Goal: Navigation & Orientation: Find specific page/section

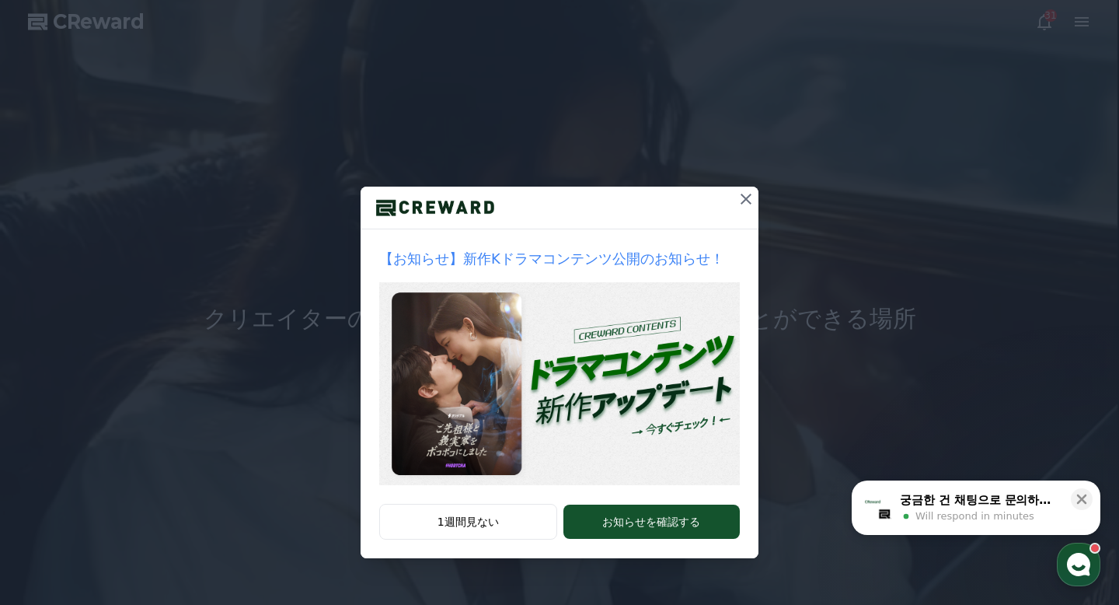
click at [745, 194] on icon at bounding box center [746, 199] width 19 height 19
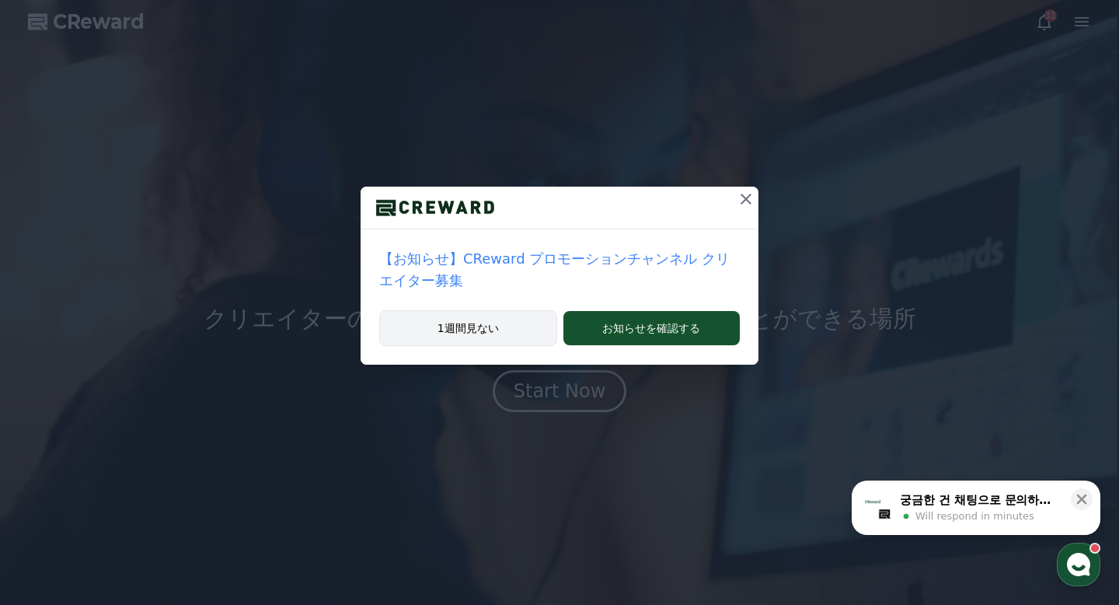
click at [517, 332] on button "1週間見ない" at bounding box center [468, 328] width 178 height 36
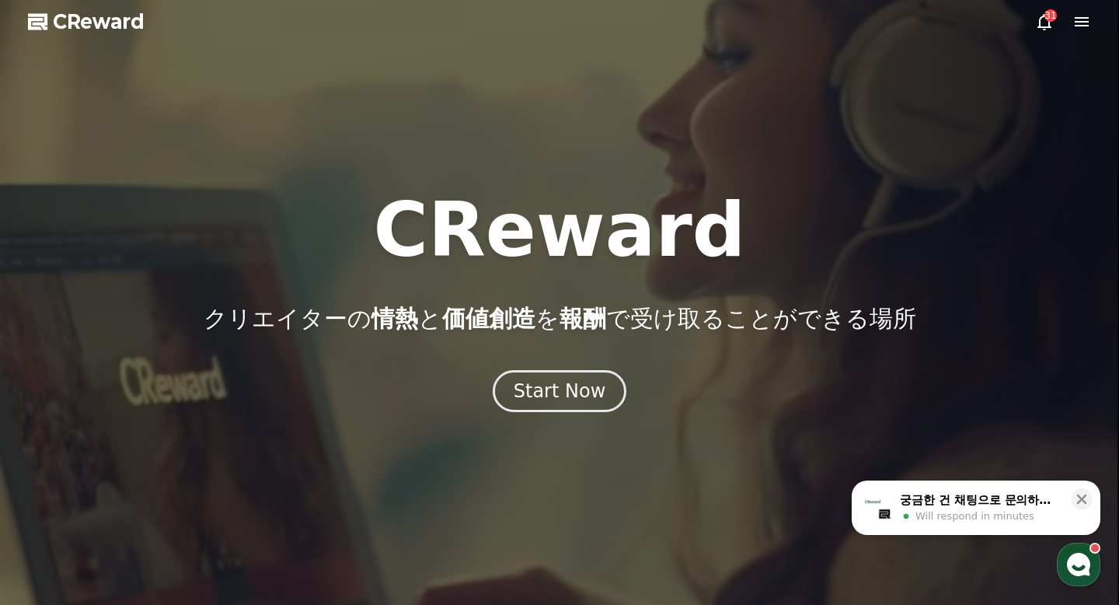
click at [1083, 28] on icon at bounding box center [1082, 21] width 19 height 19
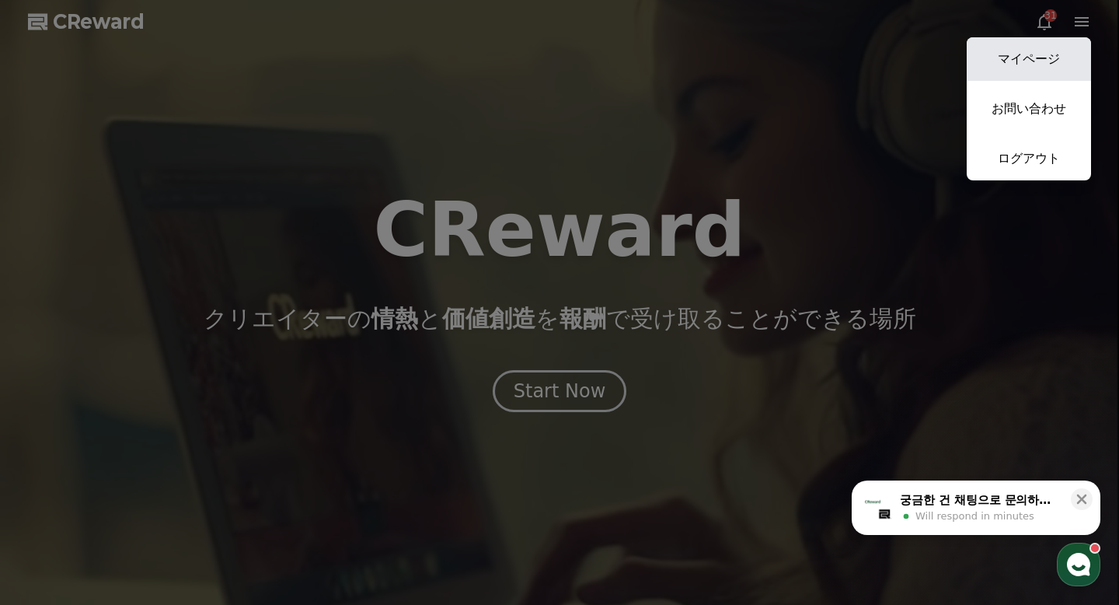
click at [1052, 55] on link "マイページ" at bounding box center [1029, 59] width 124 height 44
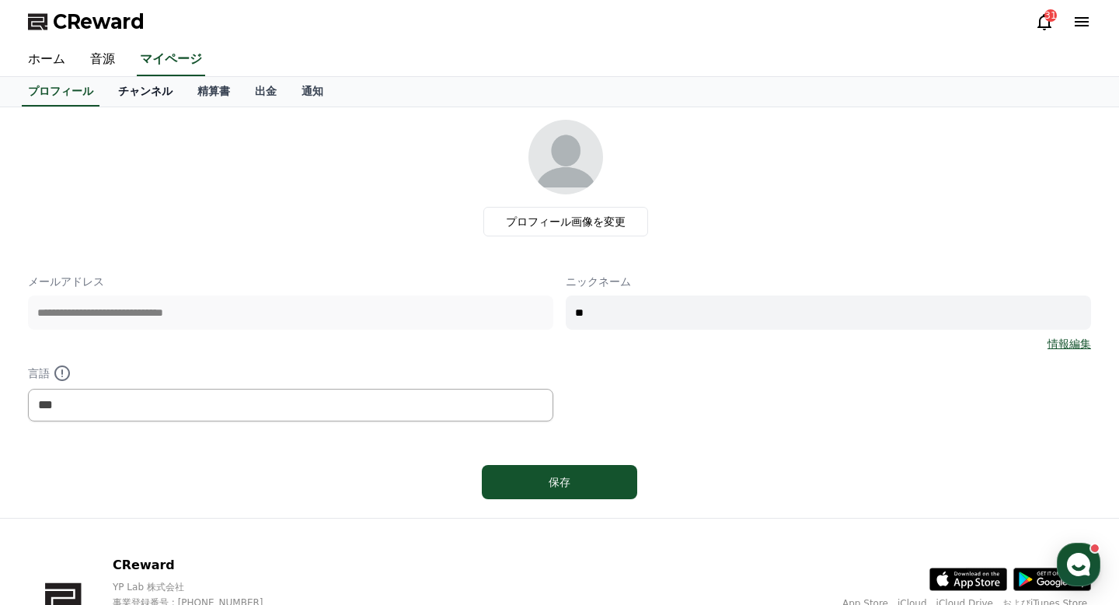
click at [151, 103] on link "チャンネル" at bounding box center [145, 92] width 79 height 30
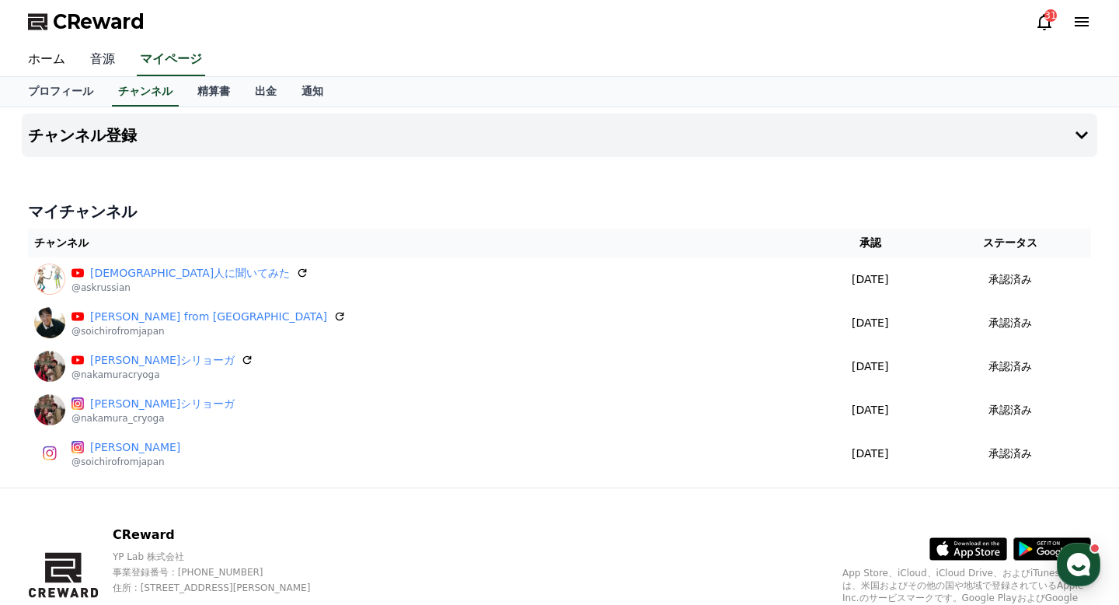
click at [106, 65] on link "音源" at bounding box center [103, 60] width 50 height 33
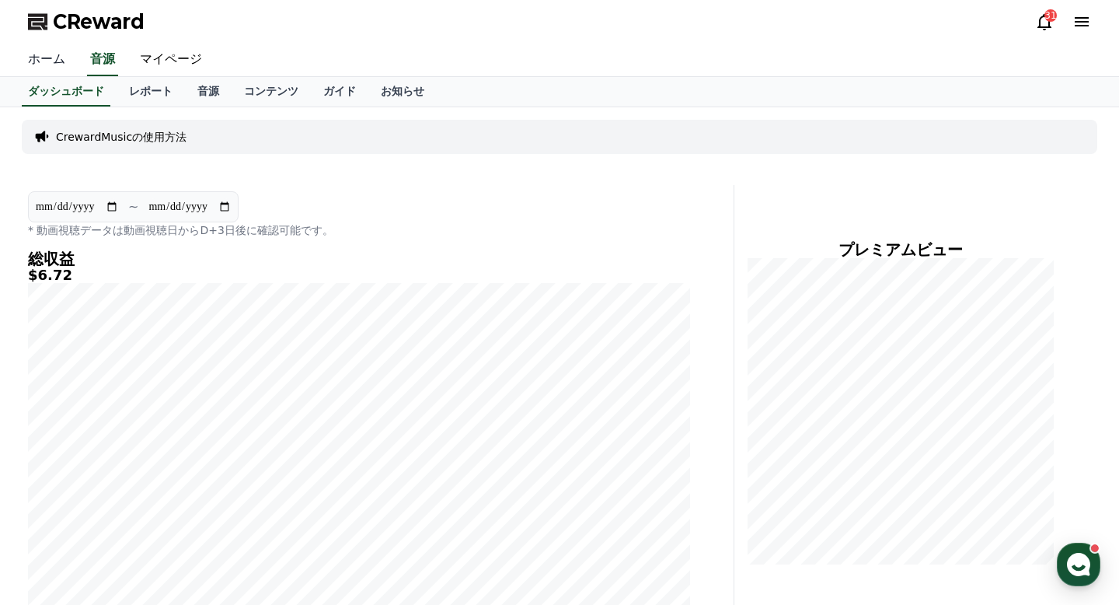
click at [48, 53] on link "ホーム" at bounding box center [47, 60] width 62 height 33
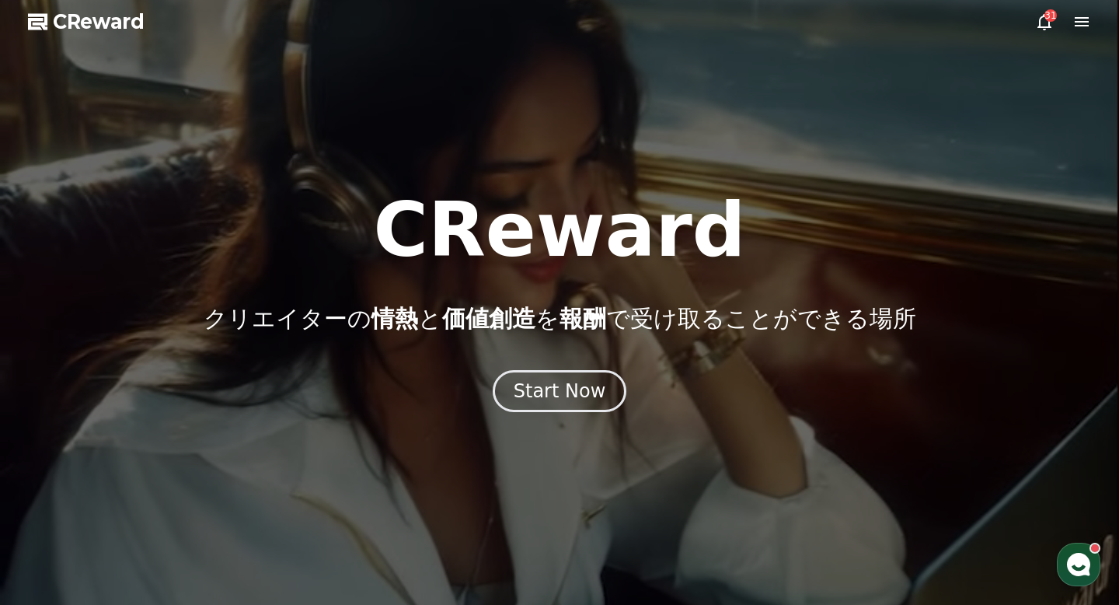
click at [1077, 22] on icon at bounding box center [1082, 21] width 14 height 9
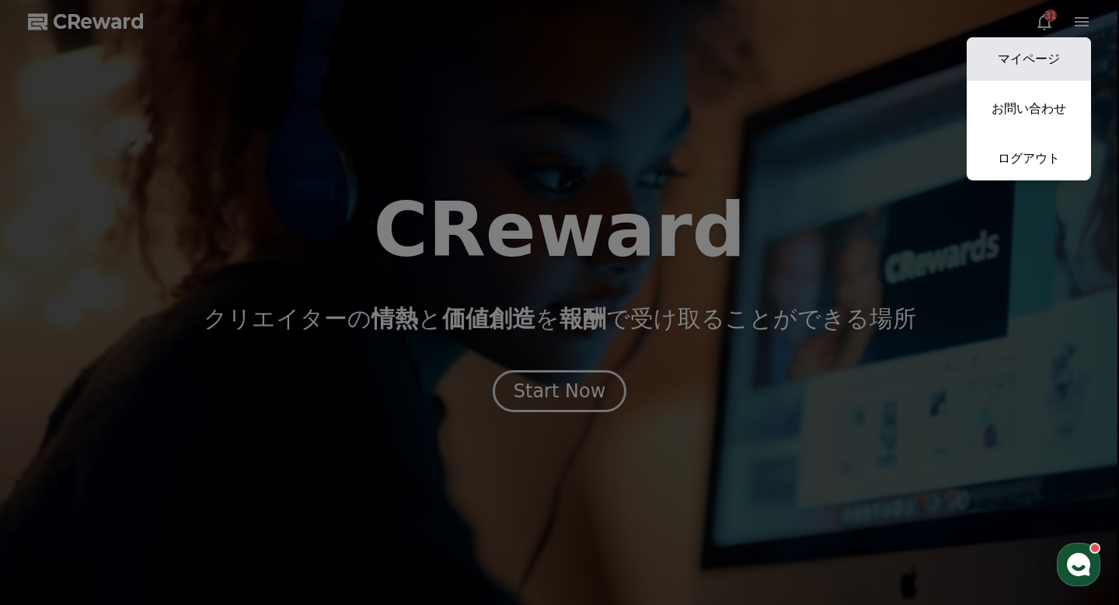
click at [1041, 58] on link "マイページ" at bounding box center [1029, 59] width 124 height 44
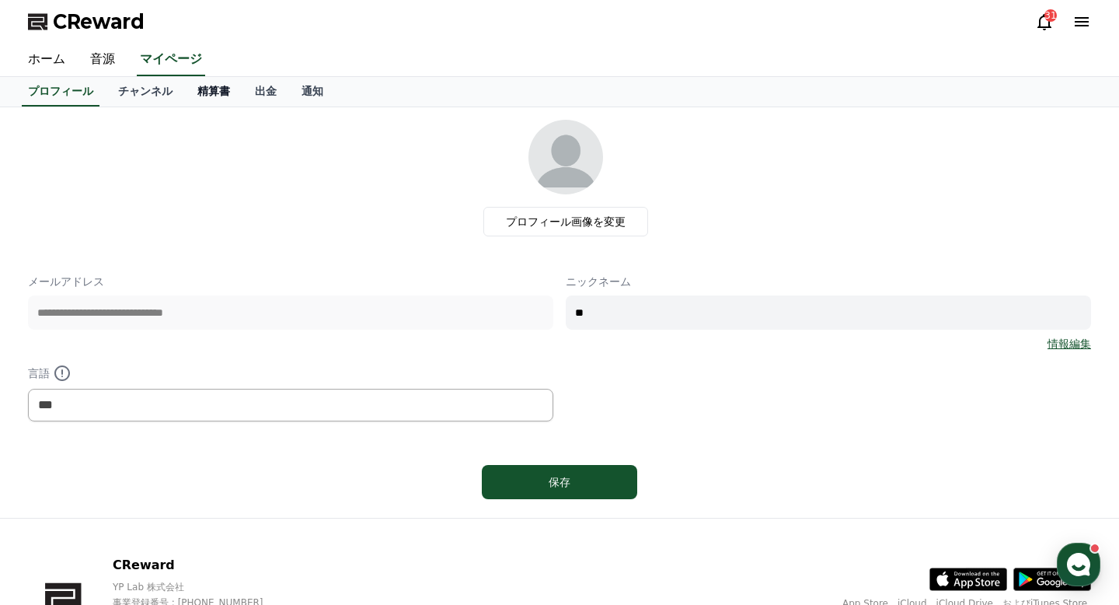
click at [208, 89] on link "精算書" at bounding box center [214, 92] width 58 height 30
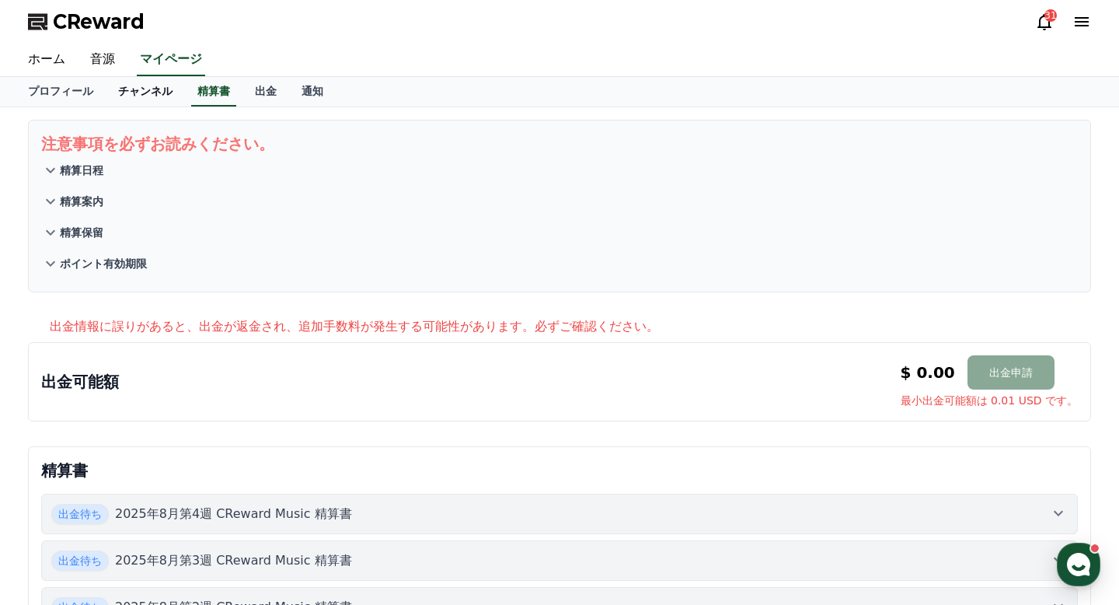
click at [144, 94] on link "チャンネル" at bounding box center [145, 92] width 79 height 30
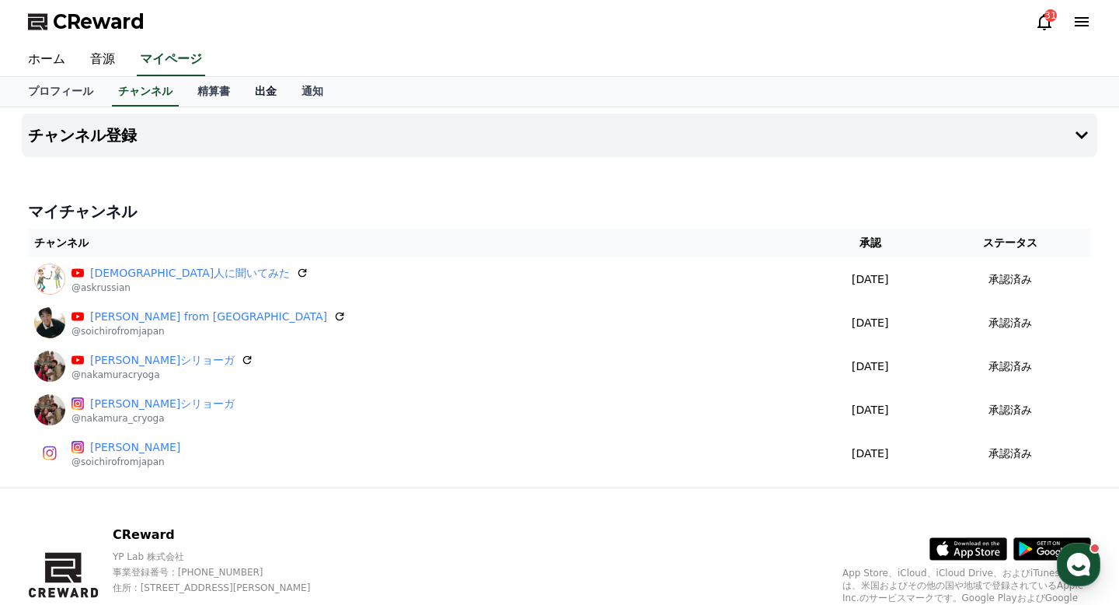
click at [284, 83] on link "出金" at bounding box center [265, 92] width 47 height 30
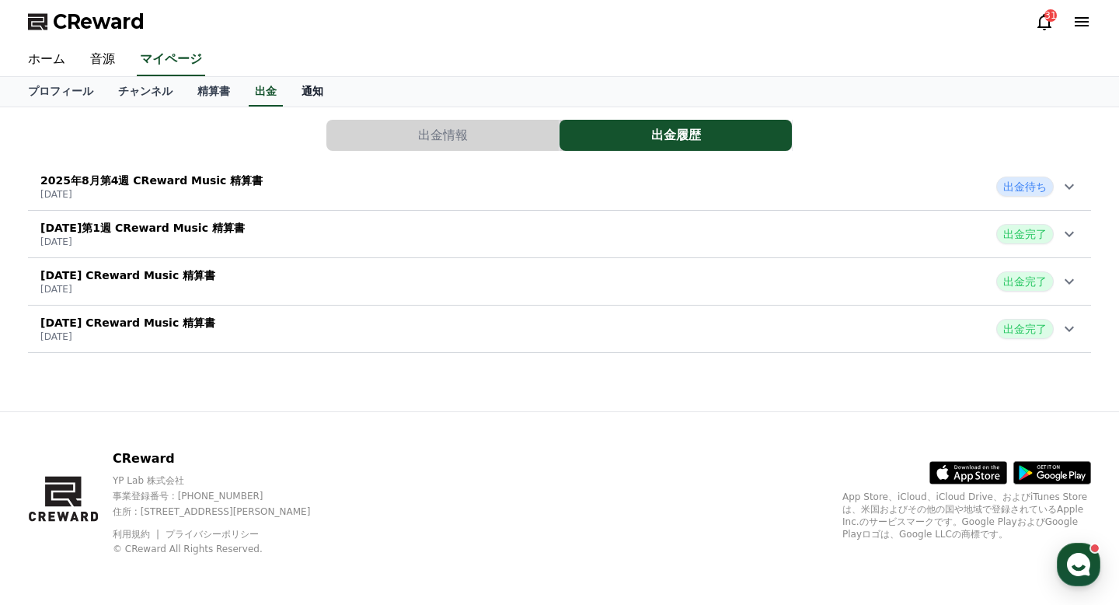
click at [316, 93] on link "通知" at bounding box center [312, 92] width 47 height 30
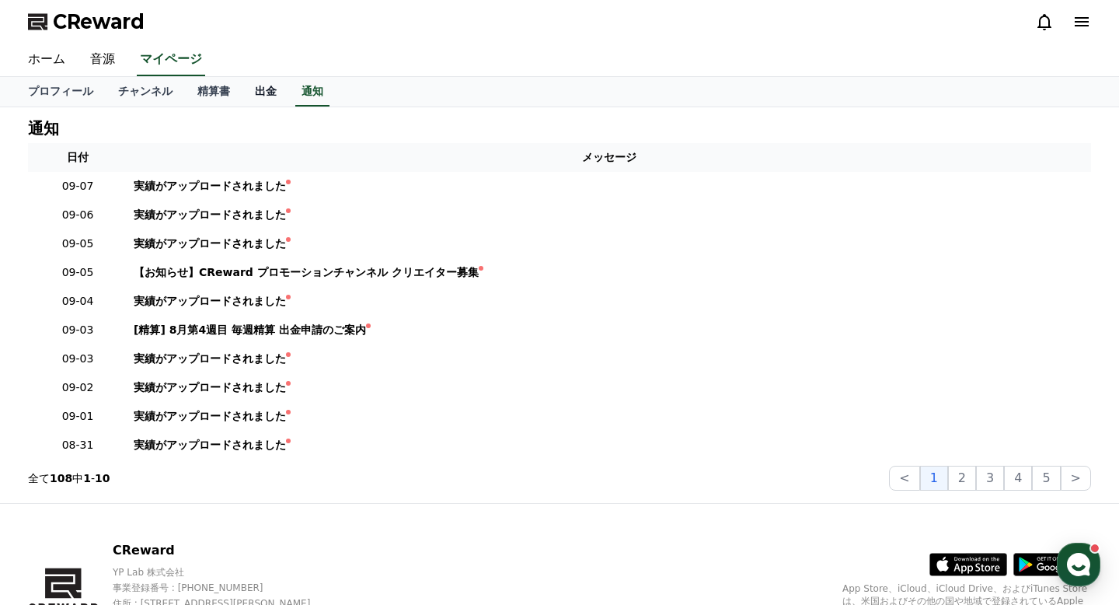
click at [263, 96] on link "出金" at bounding box center [265, 92] width 47 height 30
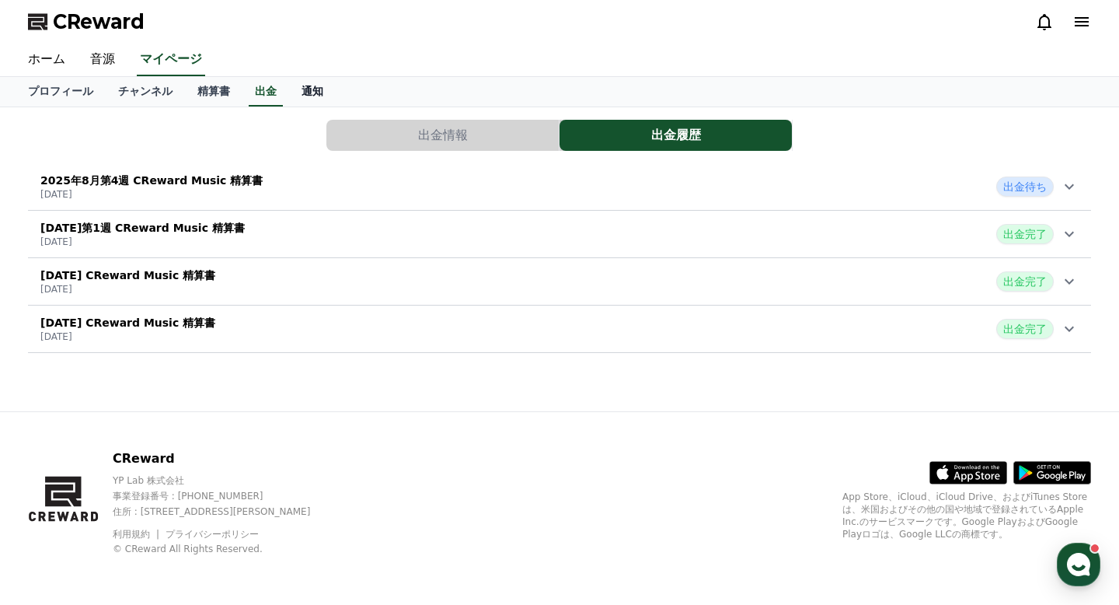
click at [305, 94] on link "通知" at bounding box center [312, 92] width 47 height 30
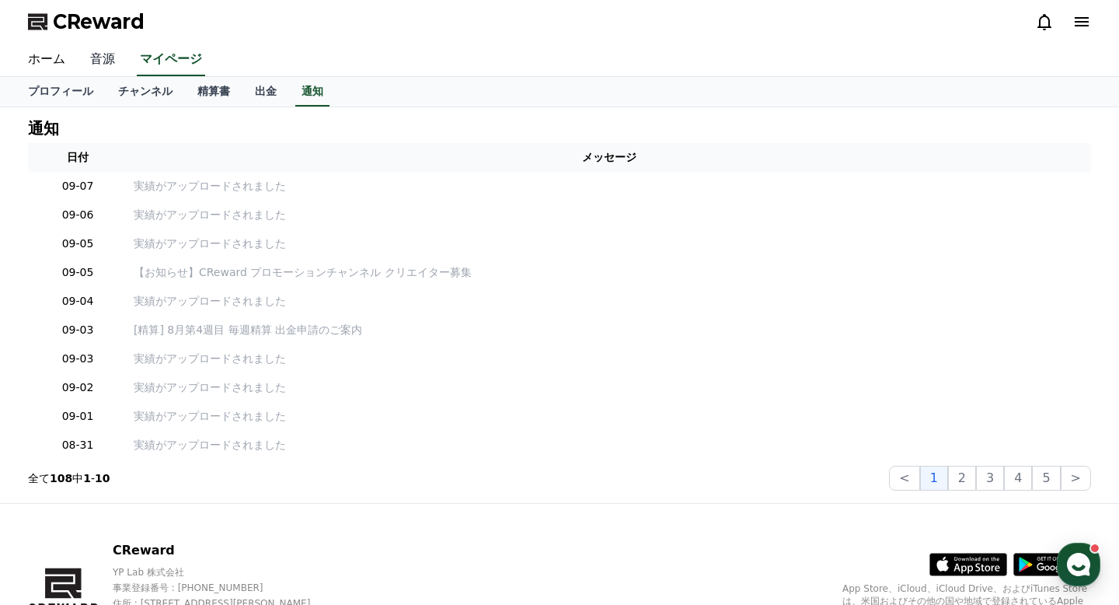
click at [96, 64] on link "音源" at bounding box center [103, 60] width 50 height 33
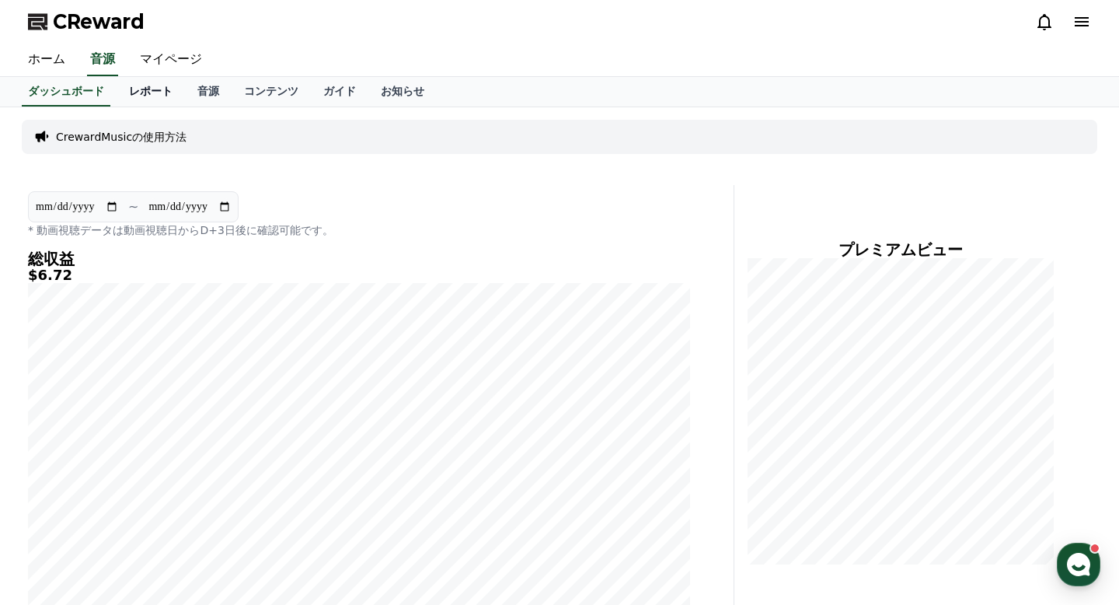
click at [143, 93] on link "レポート" at bounding box center [151, 92] width 68 height 30
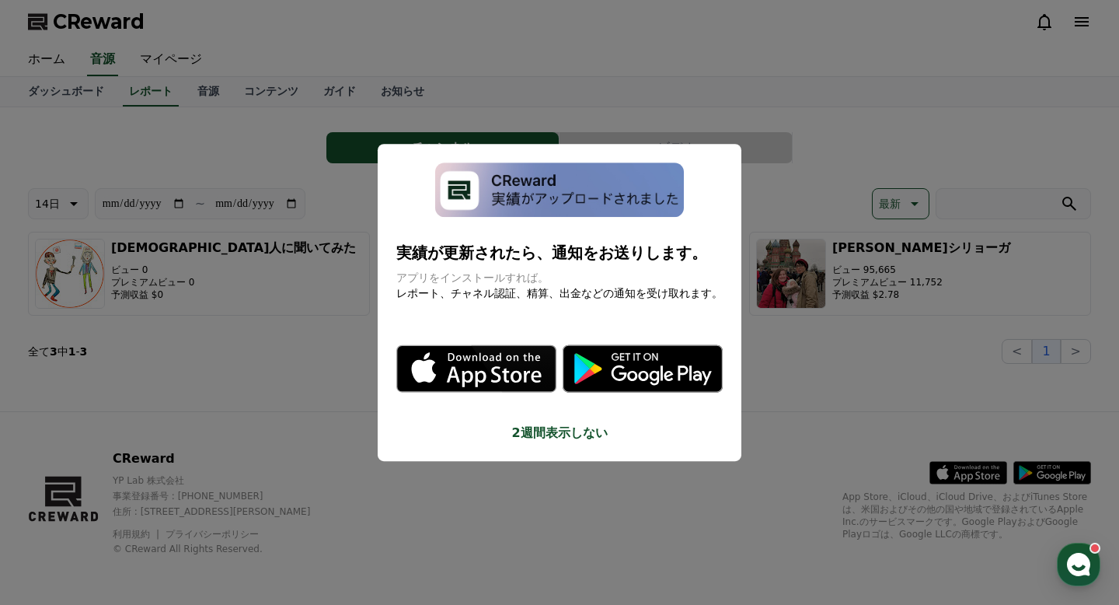
click at [82, 94] on button "close modal" at bounding box center [559, 302] width 1119 height 605
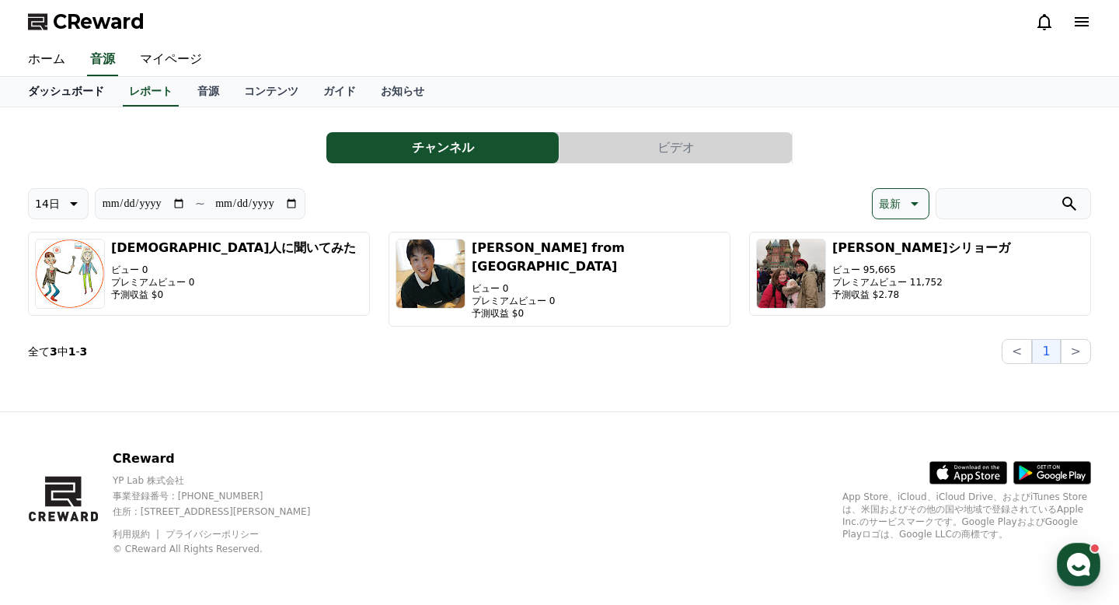
click at [65, 90] on link "ダッシュボード" at bounding box center [66, 92] width 101 height 30
